Goal: Task Accomplishment & Management: Use online tool/utility

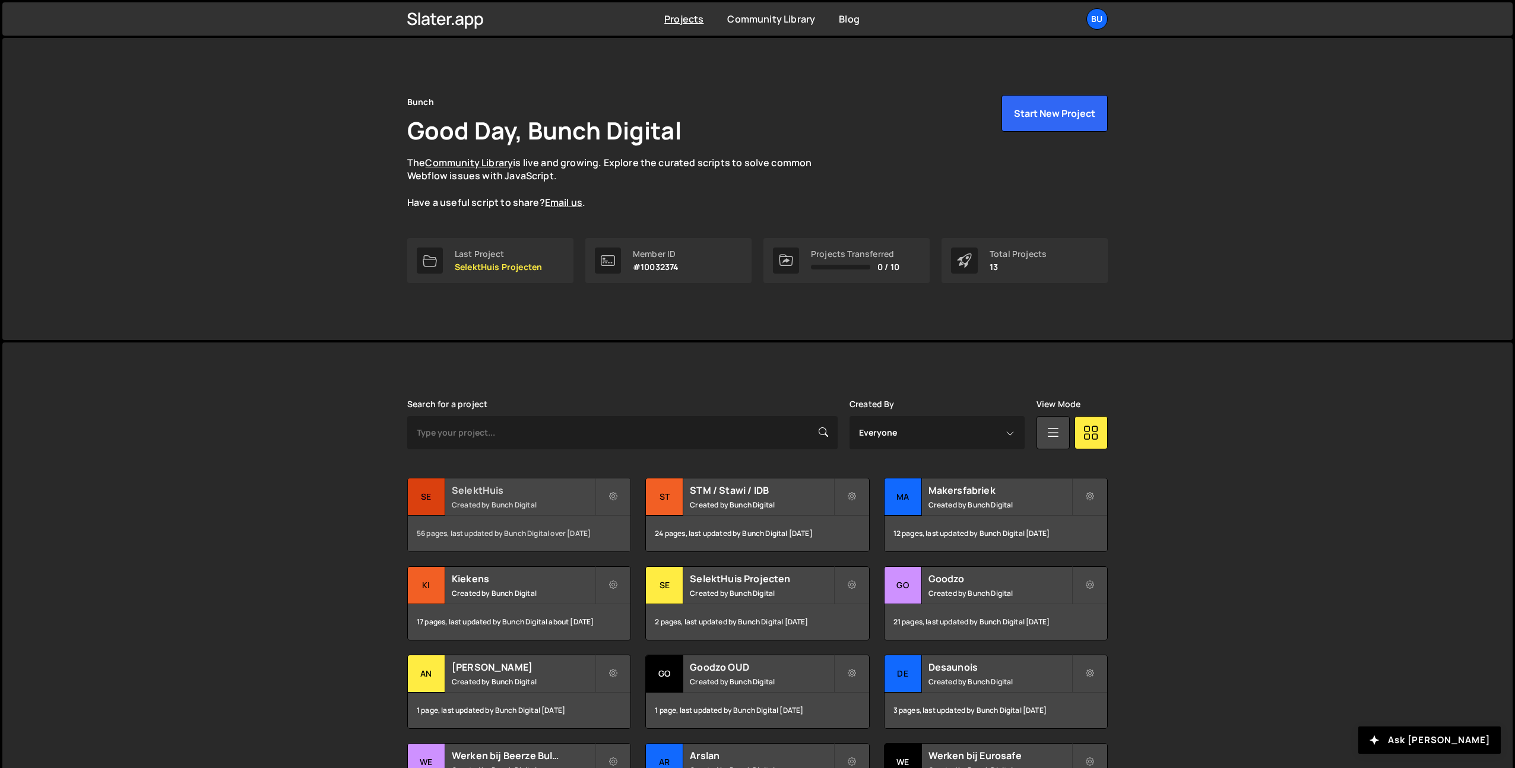
click at [527, 490] on h2 "SelektHuis" at bounding box center [523, 490] width 143 height 13
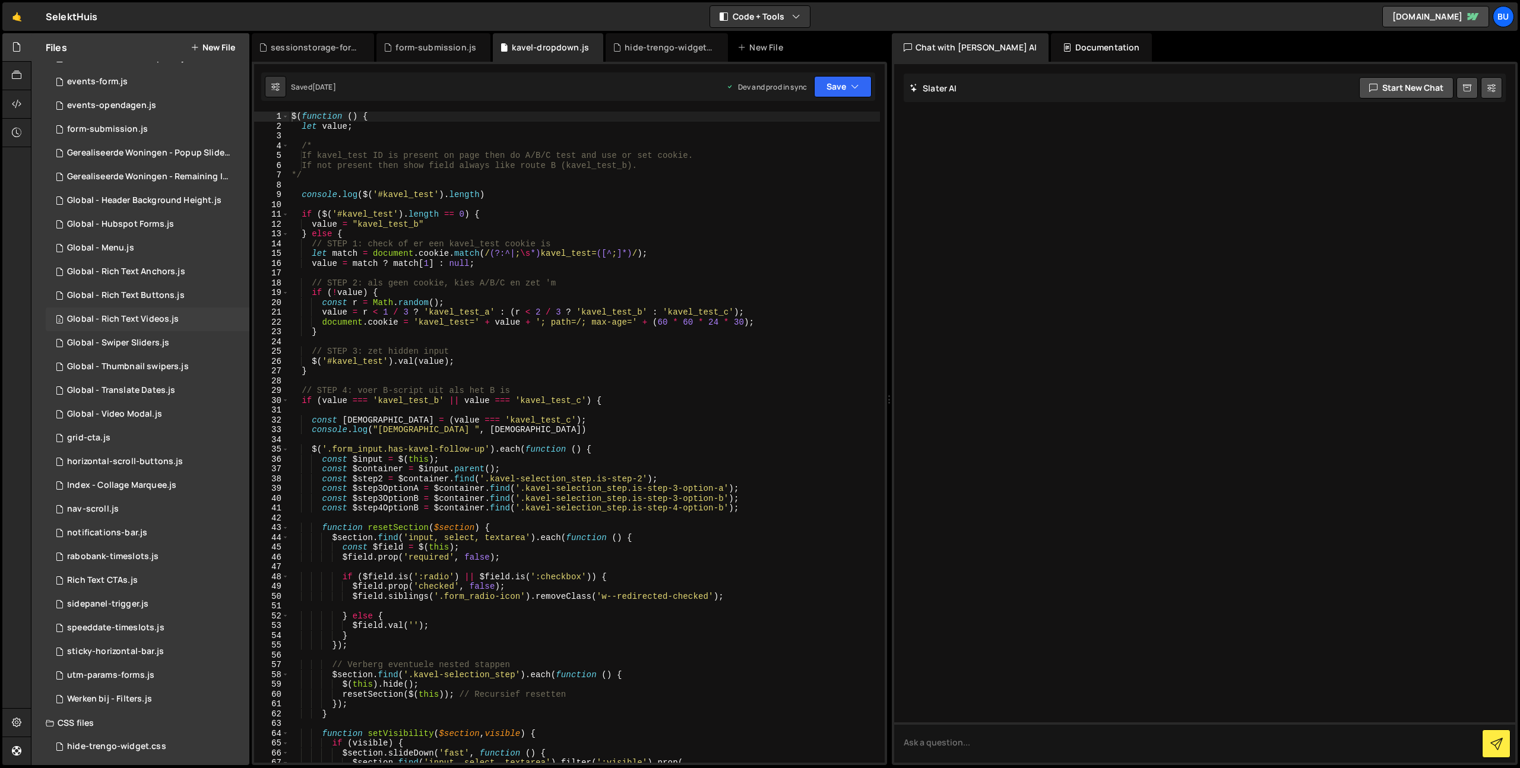
scroll to position [235, 0]
click at [119, 605] on div "1 sidepanel-trigger.js 0" at bounding box center [148, 599] width 204 height 24
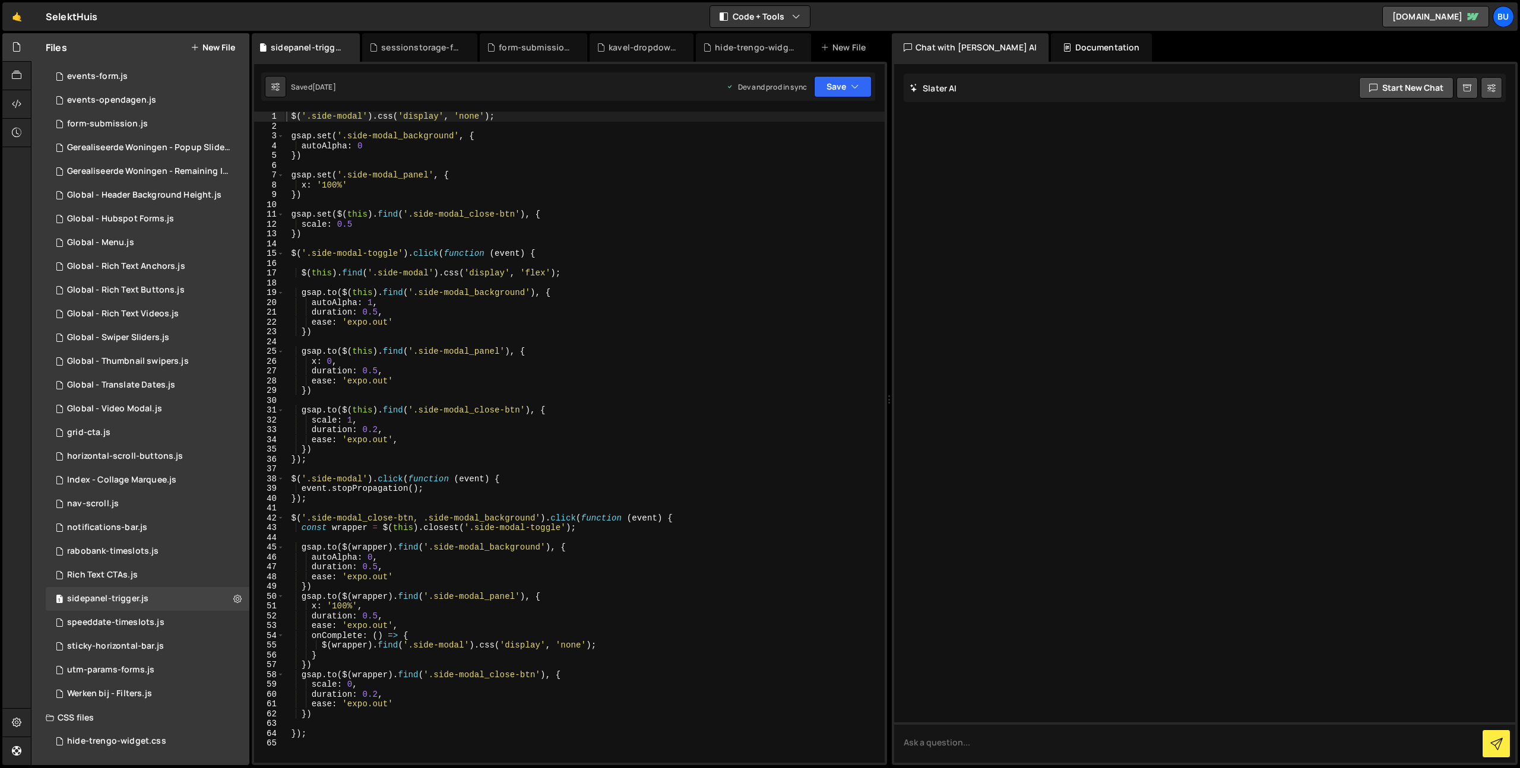
type textarea "$('.side-modal-toggle').click(function (event) {"
click at [617, 256] on div "$ ( '.side-modal' ) . css ( 'display' , 'none' ) ; gsap . set ( '.side-modal_ba…" at bounding box center [584, 447] width 601 height 671
drag, startPoint x: 629, startPoint y: 248, endPoint x: 625, endPoint y: 239, distance: 10.1
click at [629, 248] on div "$ ( '.side-modal' ) . css ( 'display' , 'none' ) ; gsap . set ( '.side-modal_ba…" at bounding box center [584, 447] width 601 height 671
click at [635, 222] on div "$ ( '.side-modal' ) . css ( 'display' , 'none' ) ; gsap . set ( '.side-modal_ba…" at bounding box center [584, 447] width 601 height 671
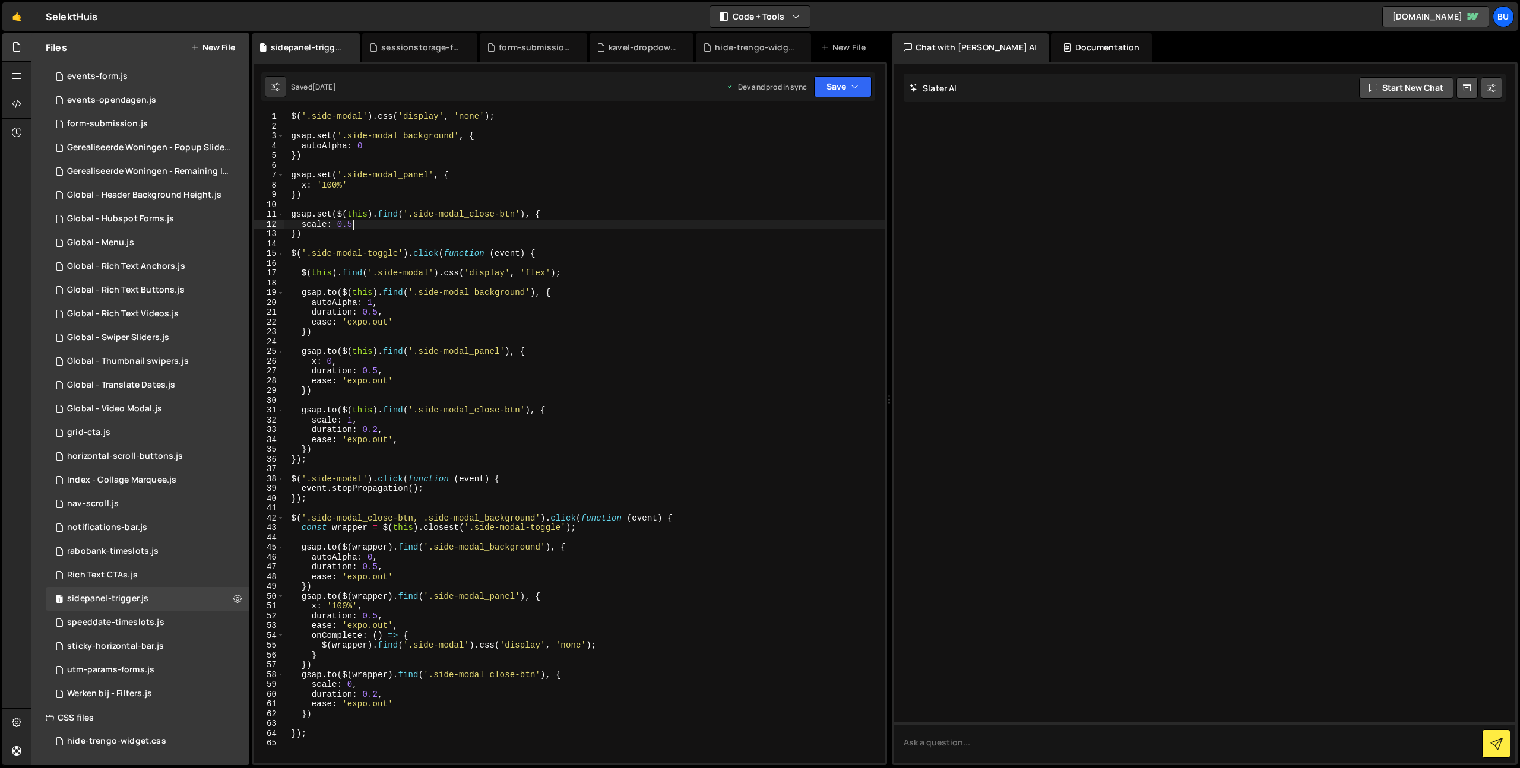
click at [652, 214] on div "$ ( '.side-modal' ) . css ( 'display' , 'none' ) ; gsap . set ( '.side-modal_ba…" at bounding box center [584, 447] width 601 height 671
click at [583, 156] on div "$ ( '.side-modal' ) . css ( 'display' , 'none' ) ; gsap . set ( '.side-modal_ba…" at bounding box center [584, 447] width 601 height 671
click at [582, 180] on div "$ ( '.side-modal' ) . css ( 'display' , 'none' ) ; gsap . set ( '.side-modal_ba…" at bounding box center [584, 447] width 601 height 671
click at [584, 252] on div "$ ( '.side-modal' ) . css ( 'display' , 'none' ) ; gsap . set ( '.side-modal_ba…" at bounding box center [584, 447] width 601 height 671
drag, startPoint x: 617, startPoint y: 419, endPoint x: 609, endPoint y: 417, distance: 7.9
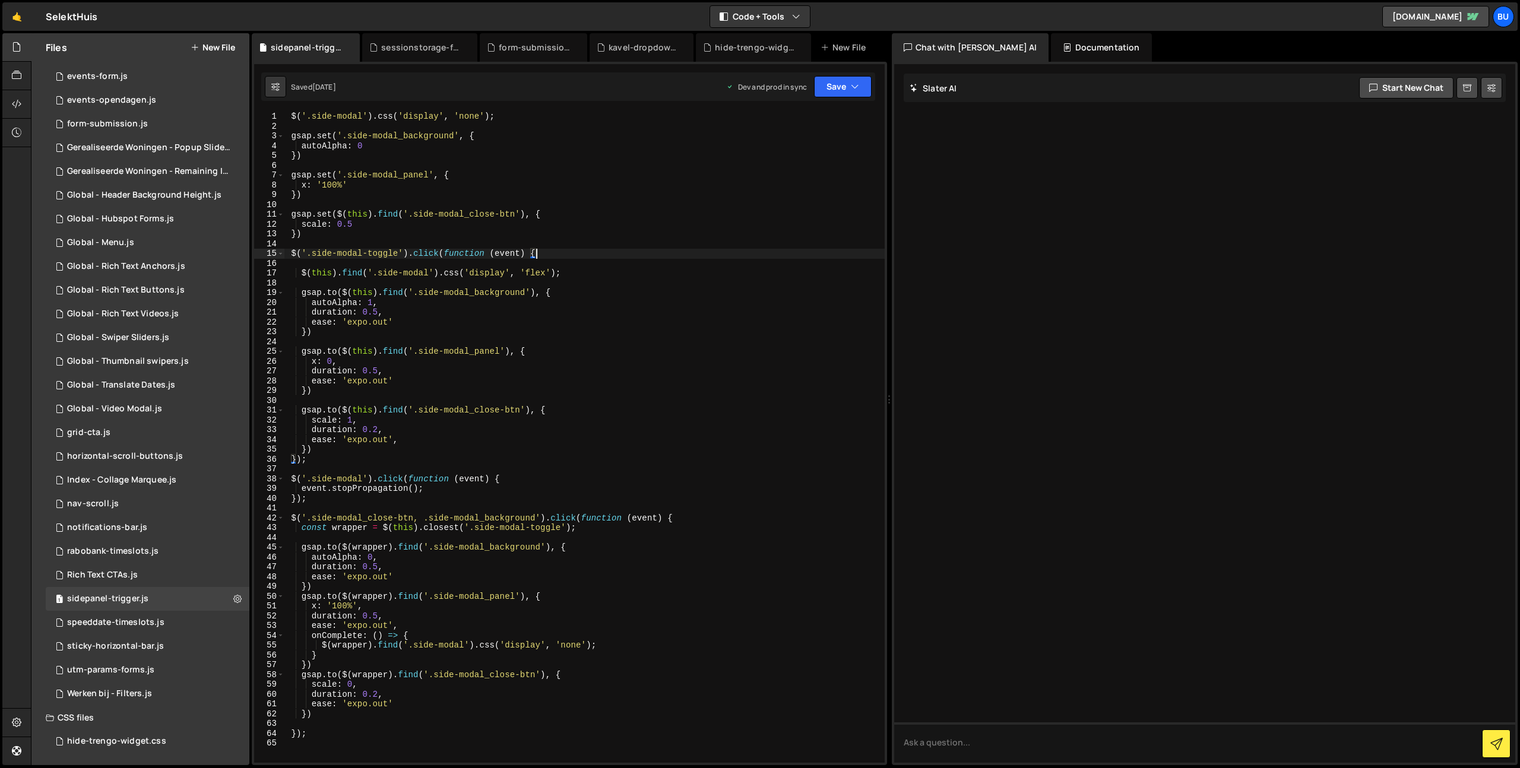
click at [617, 419] on div "$ ( '.side-modal' ) . css ( 'display' , 'none' ) ; gsap . set ( '.side-modal_ba…" at bounding box center [584, 447] width 601 height 671
click at [617, 413] on div "$ ( '.side-modal' ) . css ( 'display' , 'none' ) ; gsap . set ( '.side-modal_ba…" at bounding box center [584, 447] width 601 height 671
click at [670, 277] on div "$ ( '.side-modal' ) . css ( 'display' , 'none' ) ; gsap . set ( '.side-modal_ba…" at bounding box center [584, 447] width 601 height 671
click at [639, 222] on div "$ ( '.side-modal' ) . css ( 'display' , 'none' ) ; gsap . set ( '.side-modal_ba…" at bounding box center [584, 447] width 601 height 671
click at [644, 211] on div "$ ( '.side-modal' ) . css ( 'display' , 'none' ) ; gsap . set ( '.side-modal_ba…" at bounding box center [584, 447] width 601 height 671
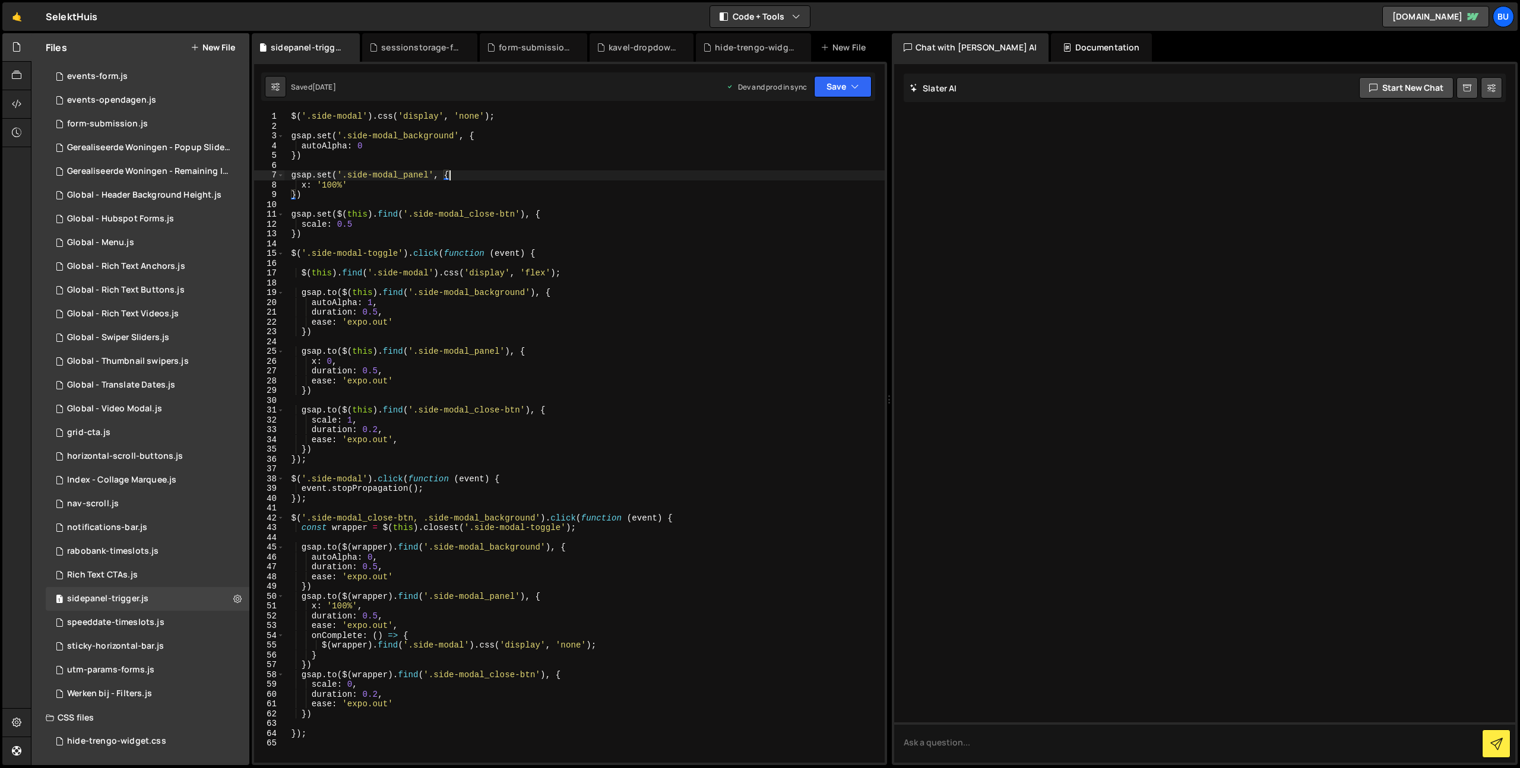
drag, startPoint x: 514, startPoint y: 170, endPoint x: 506, endPoint y: 170, distance: 7.7
click at [514, 170] on div "$ ( '.side-modal' ) . css ( 'display' , 'none' ) ; gsap . set ( '.side-modal_ba…" at bounding box center [584, 447] width 601 height 671
click at [568, 217] on div "$ ( '.side-modal' ) . css ( 'display' , 'none' ) ; gsap . set ( '.side-modal_ba…" at bounding box center [584, 447] width 601 height 671
click at [562, 175] on div "$ ( '.side-modal' ) . css ( 'display' , 'none' ) ; gsap . set ( '.side-modal_ba…" at bounding box center [584, 447] width 601 height 671
type textarea "gsap.set('.side-modal_panel', {"
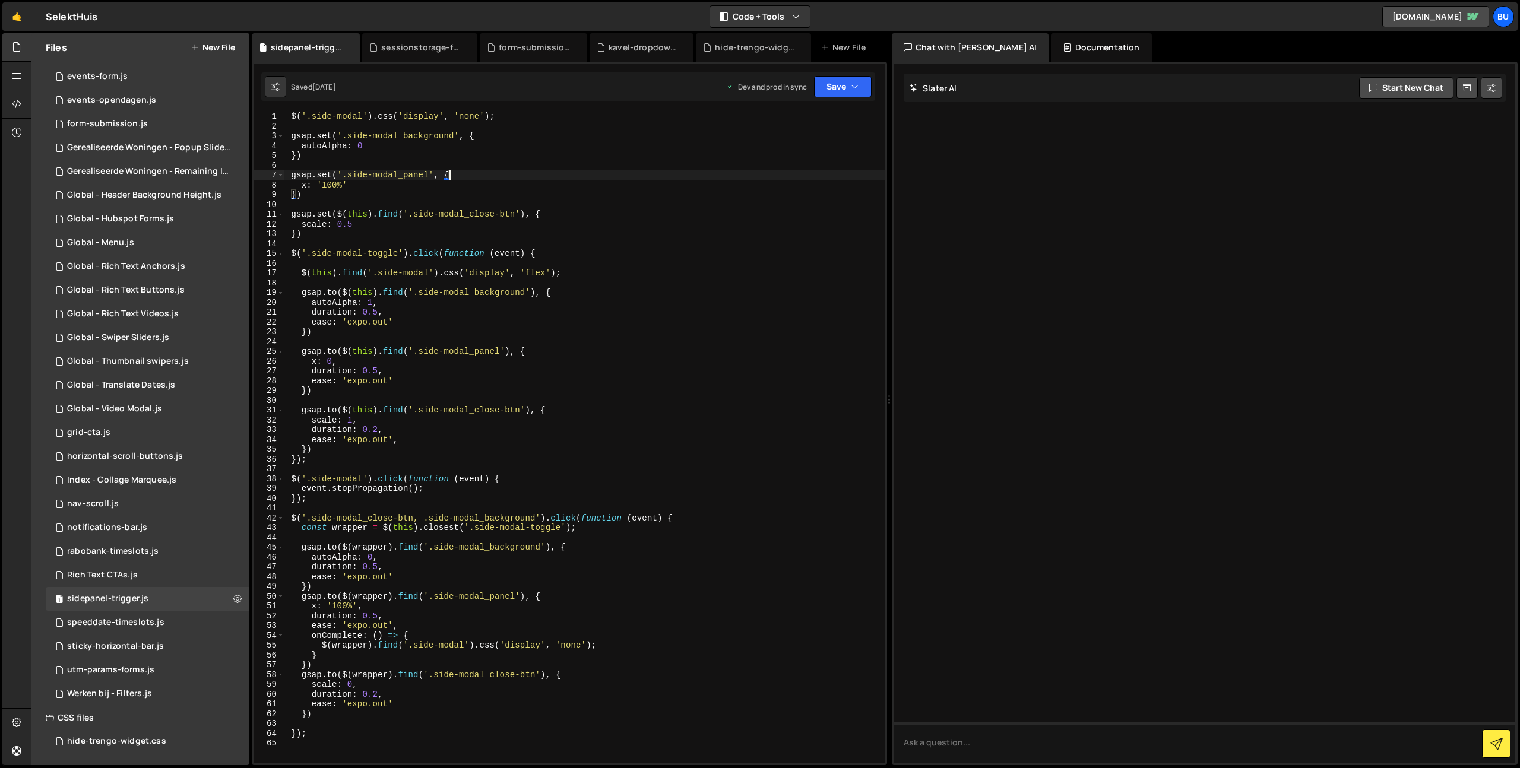
click at [567, 207] on div "$ ( '.side-modal' ) . css ( 'display' , 'none' ) ; gsap . set ( '.side-modal_ba…" at bounding box center [584, 447] width 601 height 671
click at [569, 176] on div "$ ( '.side-modal' ) . css ( 'display' , 'none' ) ; gsap . set ( '.side-modal_ba…" at bounding box center [584, 447] width 601 height 671
click at [566, 211] on div "$ ( '.side-modal' ) . css ( 'display' , 'none' ) ; gsap . set ( '.side-modal_ba…" at bounding box center [584, 447] width 601 height 671
type textarea "gsap.set($(this).find('.side-modal_close-btn'), {"
click at [598, 242] on div "$ ( '.side-modal' ) . css ( 'display' , 'none' ) ; gsap . set ( '.side-modal_ba…" at bounding box center [584, 447] width 601 height 671
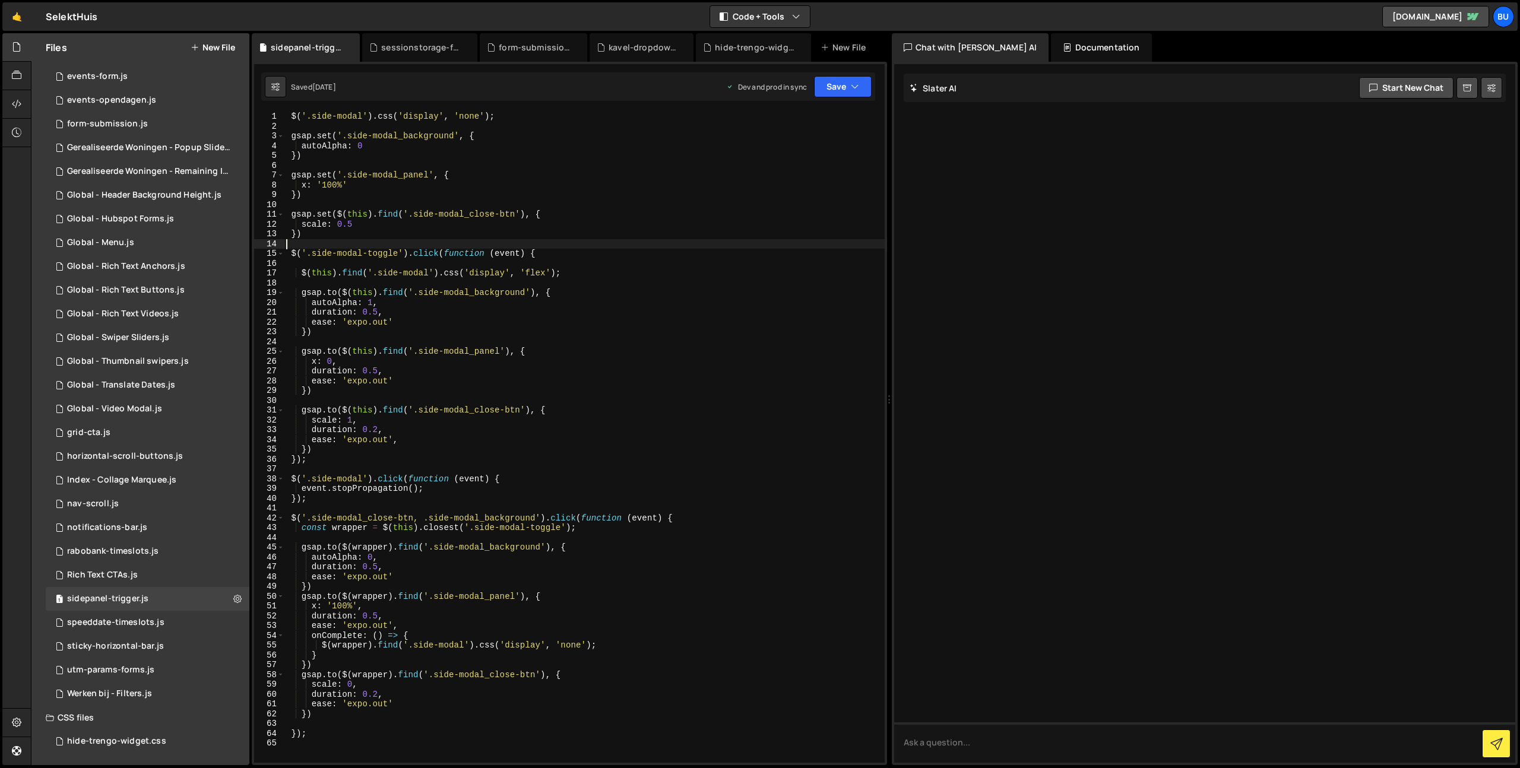
click at [594, 270] on div "$ ( '.side-modal' ) . css ( 'display' , 'none' ) ; gsap . set ( '.side-modal_ba…" at bounding box center [584, 447] width 601 height 671
type textarea "$(this).find('.side-modal').css('display', 'flex');"
